Goal: Information Seeking & Learning: Stay updated

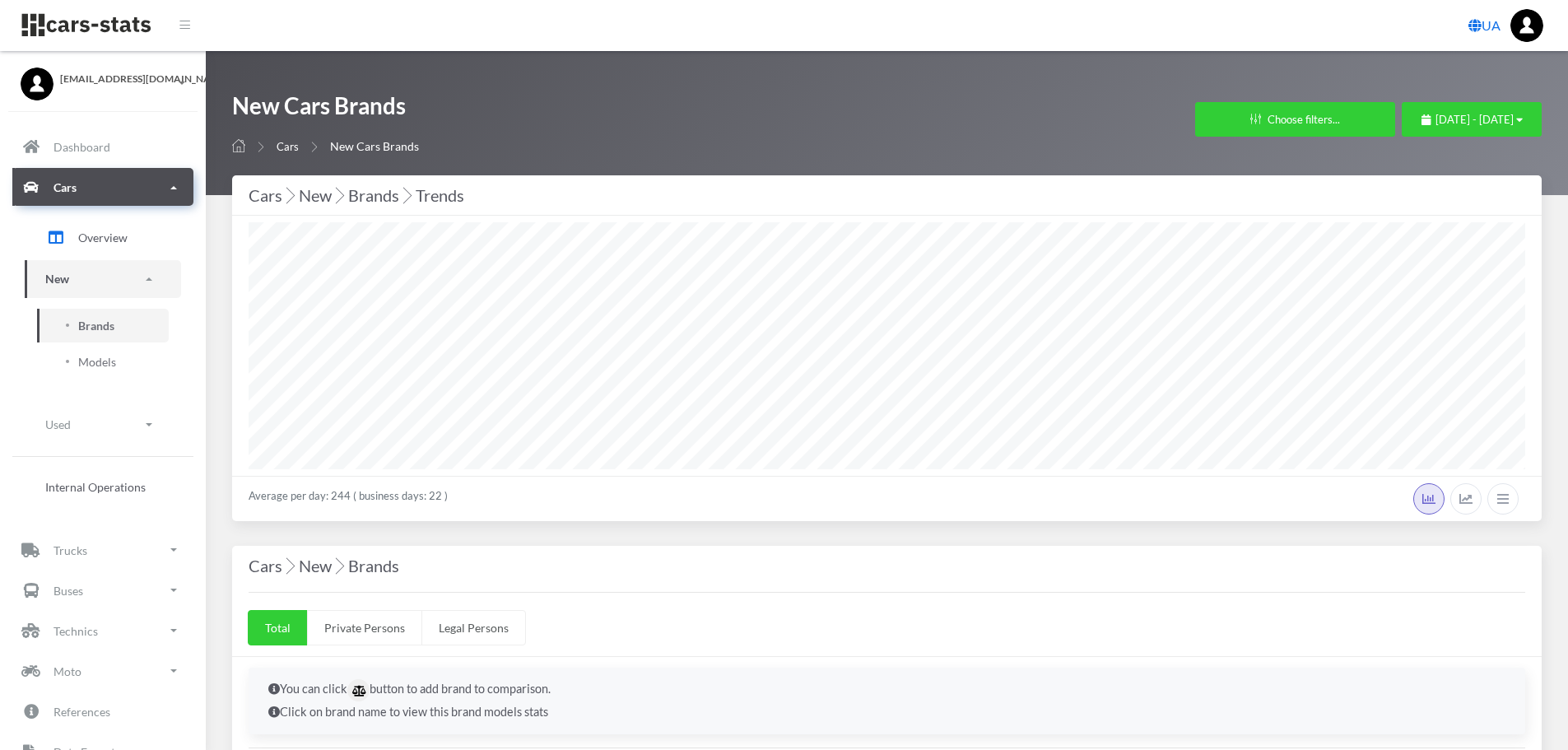
select select "25"
click at [109, 326] on span "Brands" at bounding box center [96, 326] width 36 height 18
select select "25"
click at [1439, 118] on span "[DATE] - [DATE]" at bounding box center [1475, 119] width 78 height 13
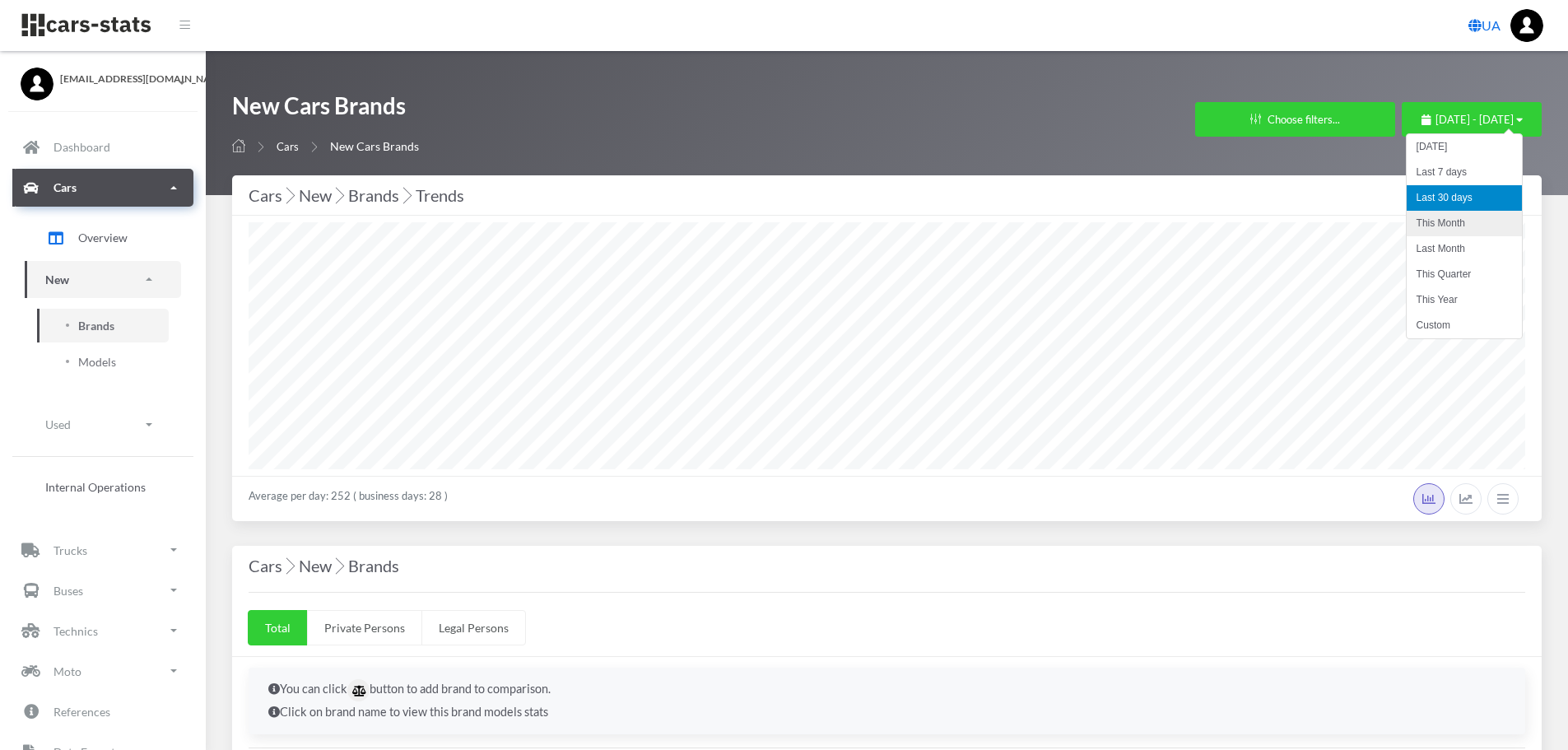
click at [1430, 221] on li "This Month" at bounding box center [1464, 223] width 116 height 25
select select "25"
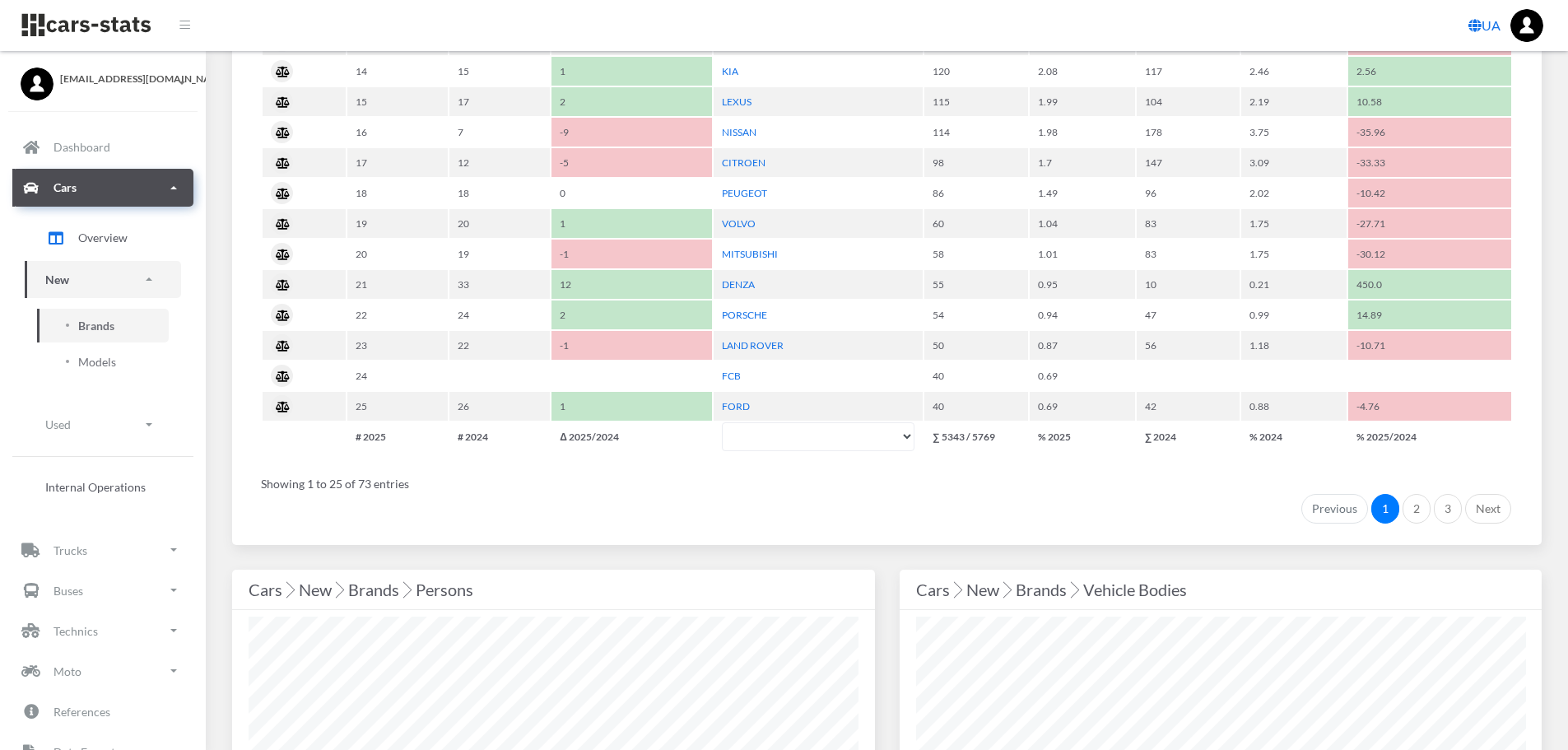
scroll to position [1235, 0]
